Goal: Information Seeking & Learning: Find specific fact

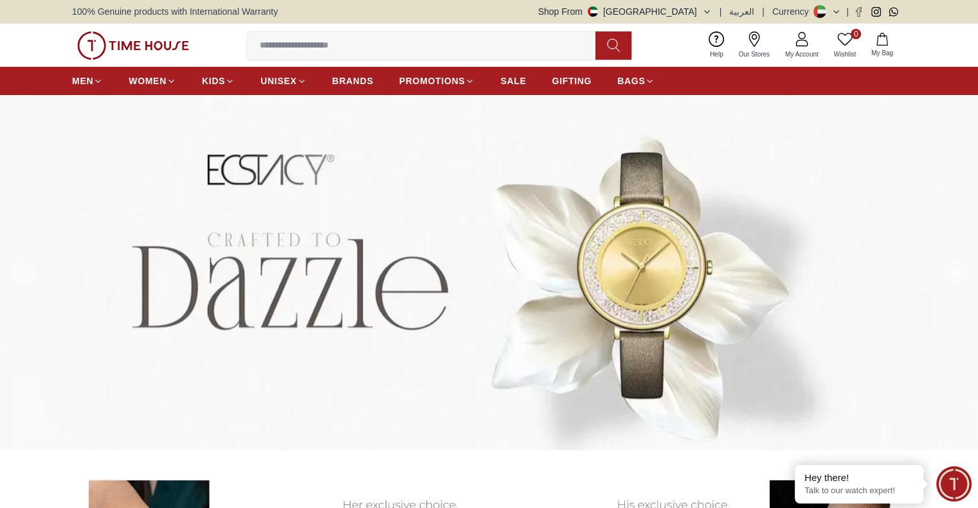
click at [709, 15] on icon "button" at bounding box center [707, 12] width 10 height 10
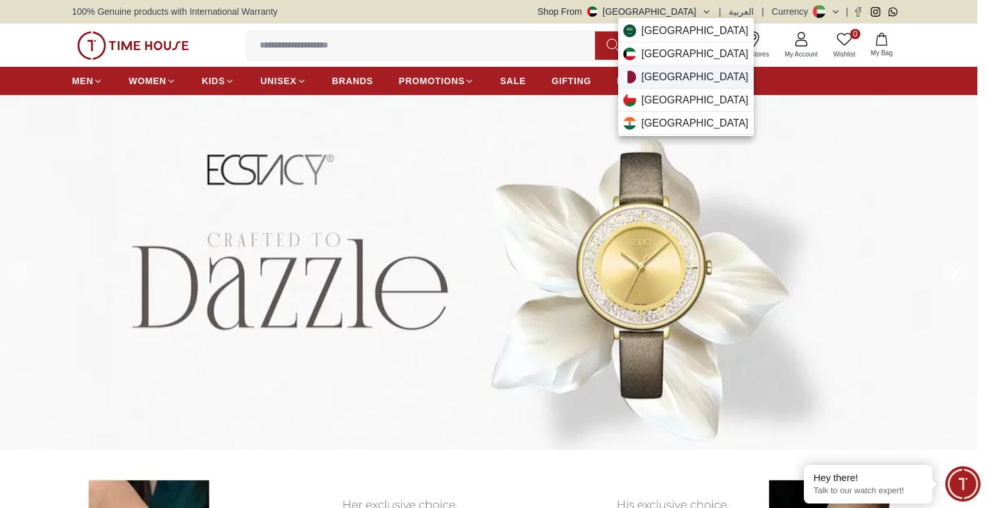
click at [687, 80] on div "[GEOGRAPHIC_DATA]" at bounding box center [686, 77] width 136 height 23
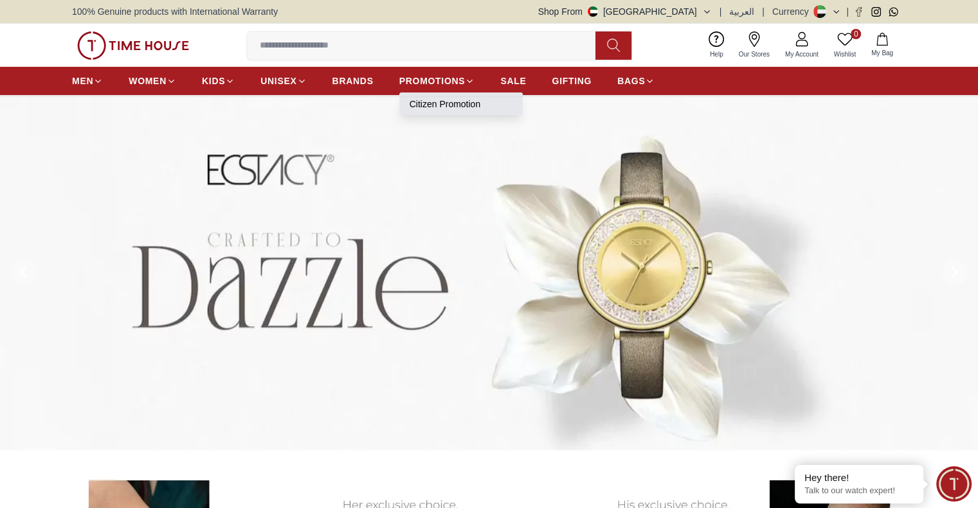
click at [441, 102] on link "Citizen Promotion" at bounding box center [460, 104] width 103 height 13
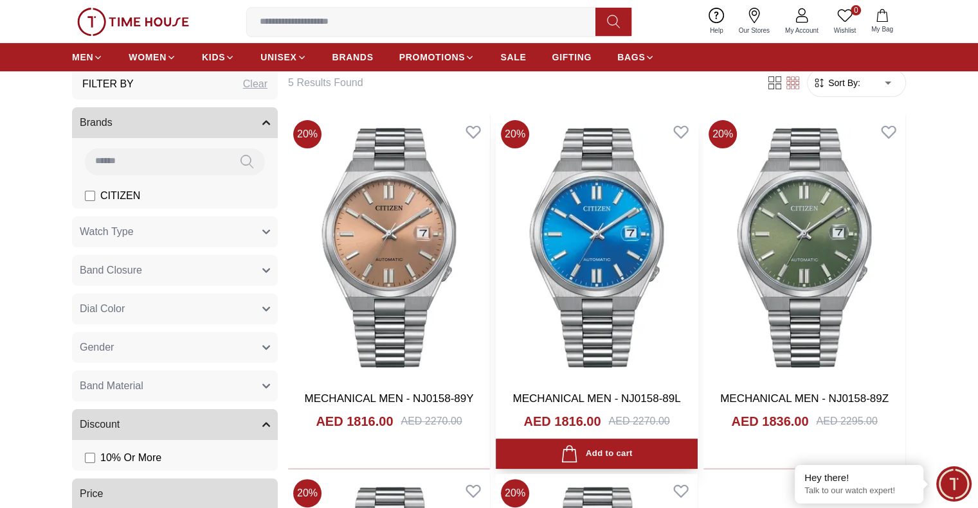
scroll to position [386, 0]
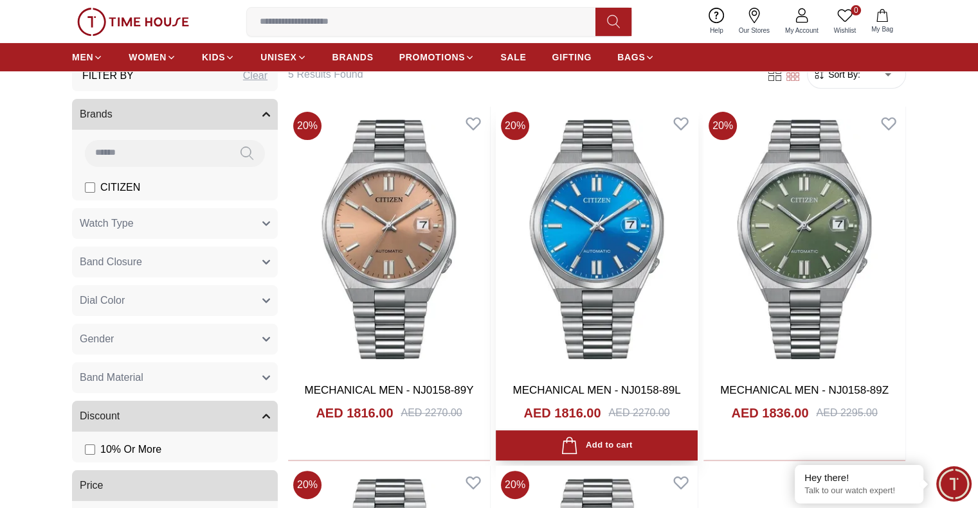
click at [537, 268] on img at bounding box center [597, 239] width 202 height 265
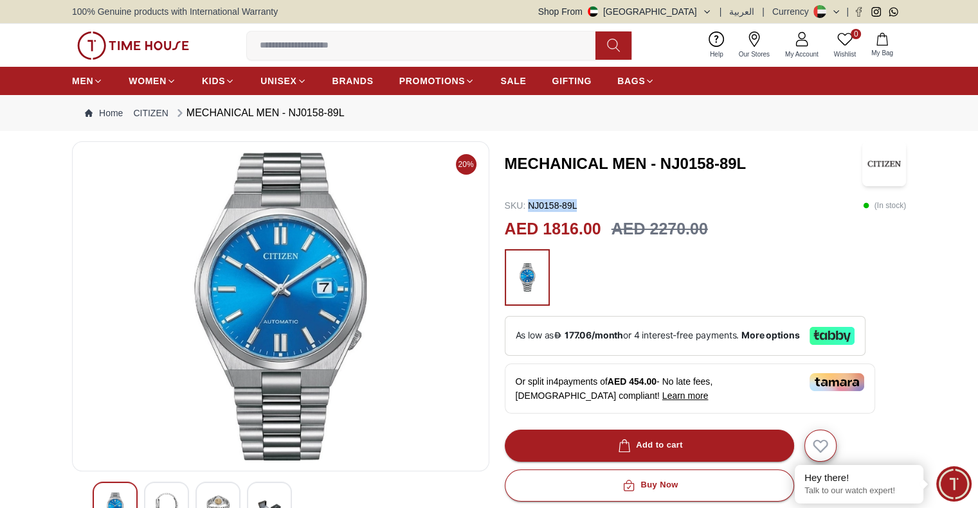
drag, startPoint x: 583, startPoint y: 203, endPoint x: 528, endPoint y: 202, distance: 55.3
click at [528, 202] on div "SKU : NJ0158-89L ( In stock )" at bounding box center [706, 205] width 402 height 13
copy p "NJ0158-89L"
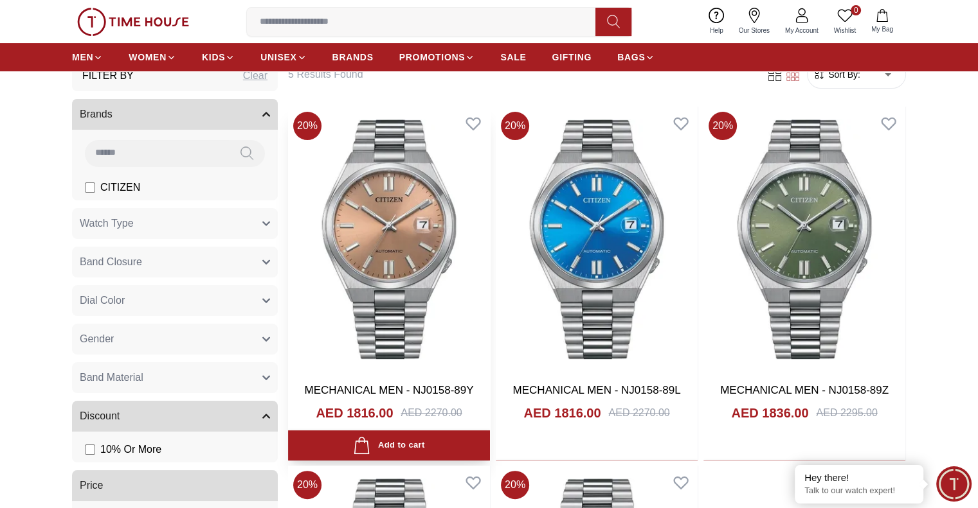
click at [376, 285] on img at bounding box center [389, 239] width 202 height 265
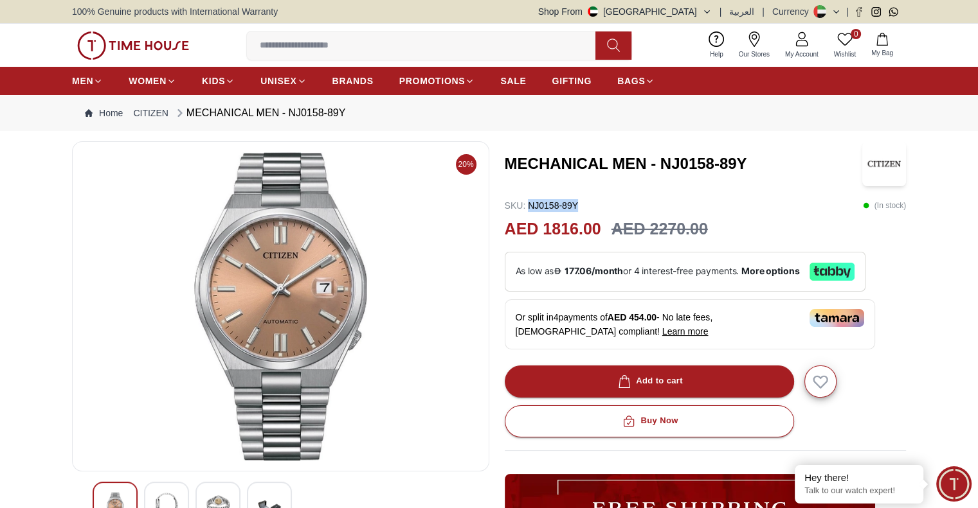
drag, startPoint x: 577, startPoint y: 202, endPoint x: 528, endPoint y: 202, distance: 49.5
click at [528, 202] on p "SKU : NJ0158-89Y" at bounding box center [541, 205] width 73 height 13
copy p "NJ0158-89Y"
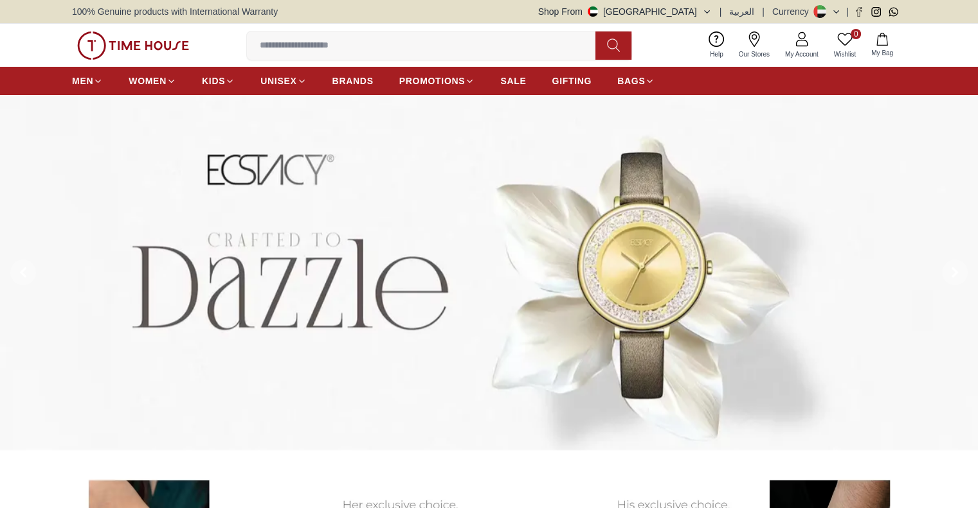
click at [707, 12] on icon "button" at bounding box center [707, 12] width 10 height 10
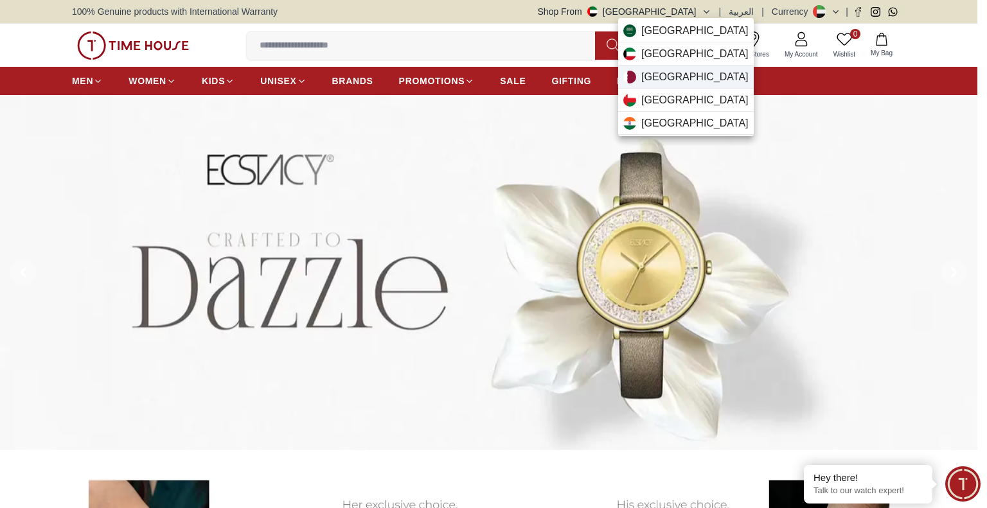
click at [689, 76] on div "[GEOGRAPHIC_DATA]" at bounding box center [686, 77] width 136 height 23
